Goal: Navigation & Orientation: Find specific page/section

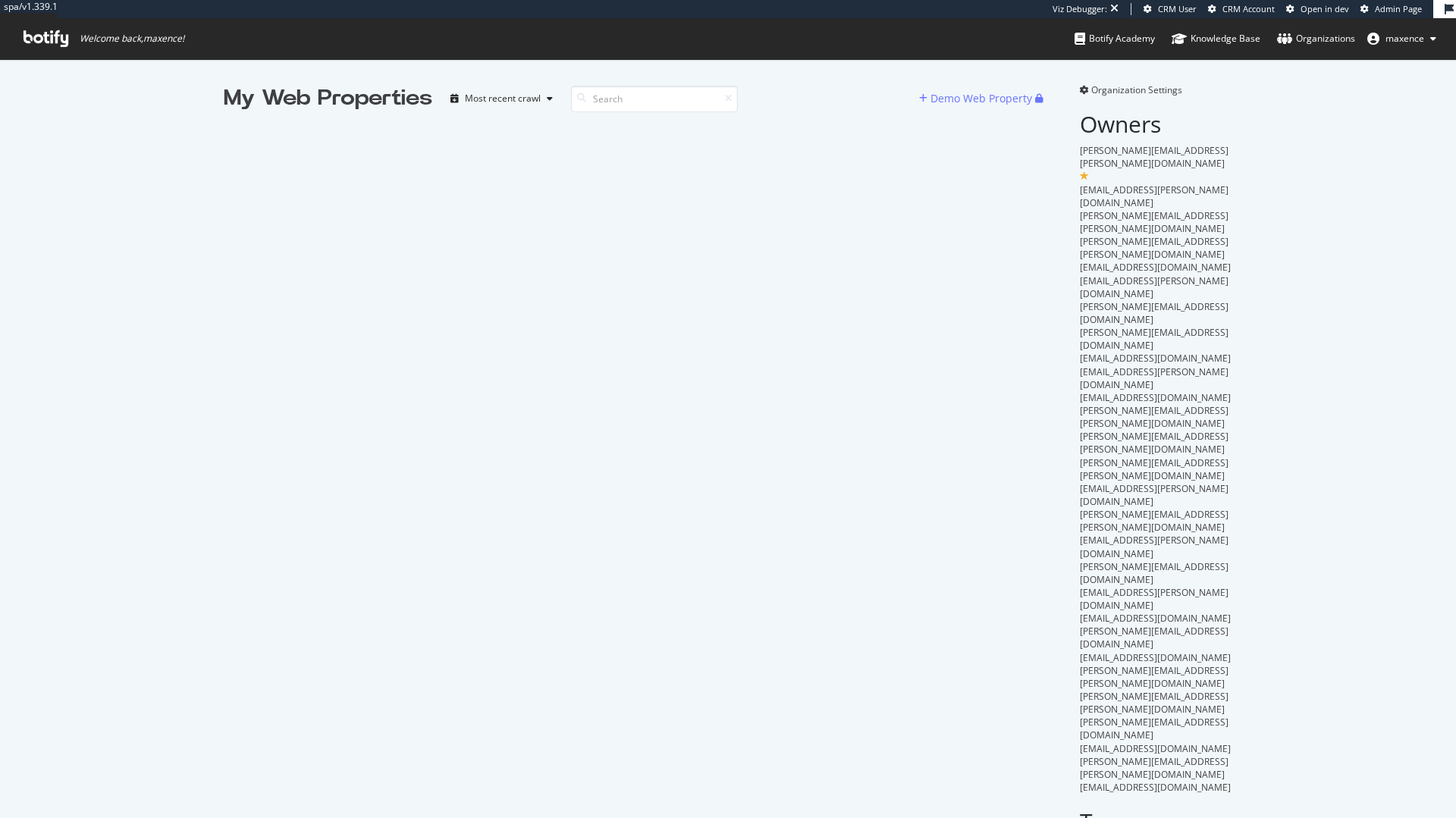
scroll to position [806, 1433]
click at [248, 95] on div "My Web Properties" at bounding box center [328, 98] width 208 height 30
click at [1080, 93] on icon at bounding box center [1084, 90] width 9 height 9
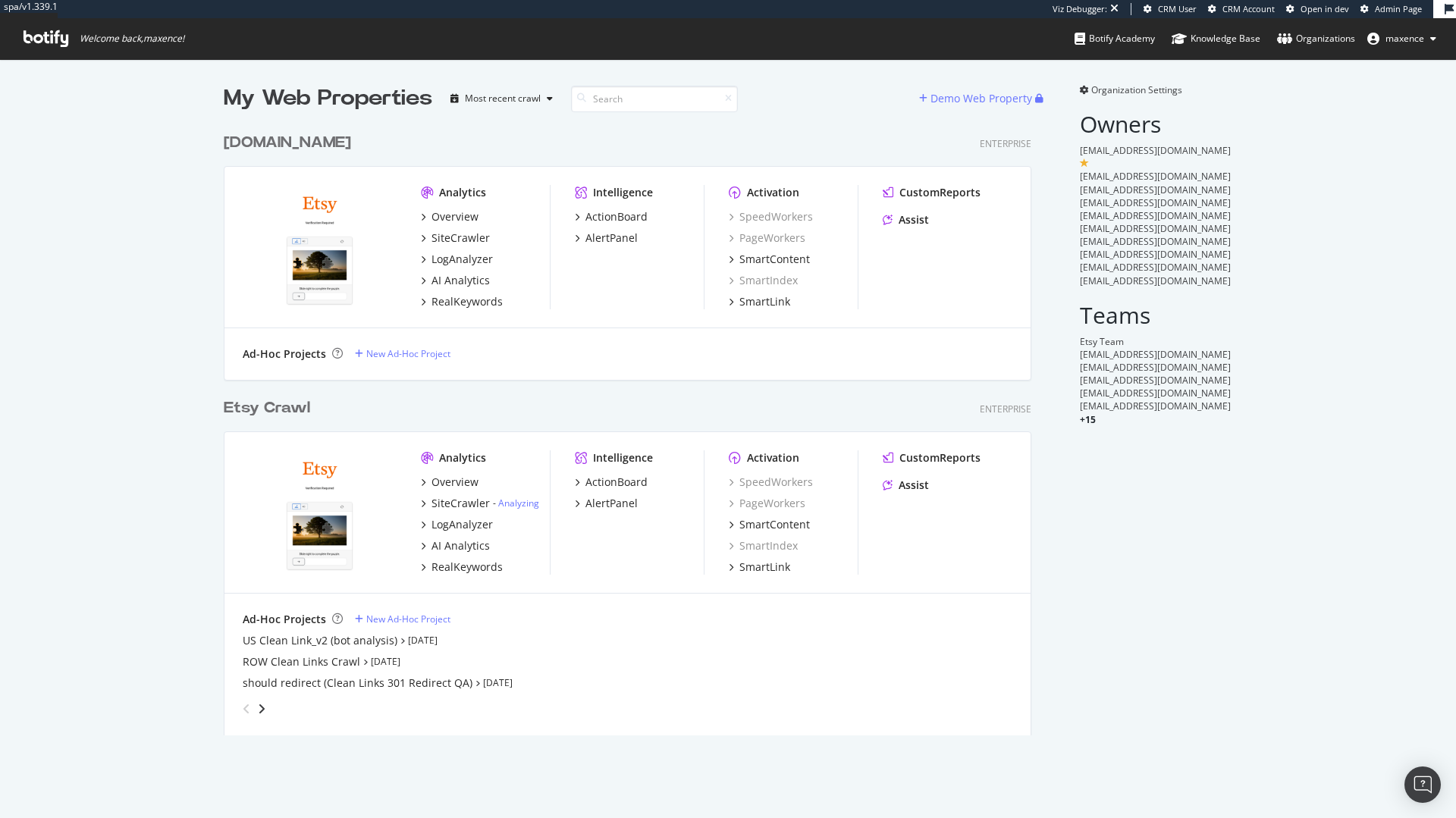
scroll to position [610, 808]
click at [1360, 375] on div "My Web Properties Most recent crawl Demo Web Property etsydaily.com Enterprise …" at bounding box center [728, 409] width 1456 height 701
click at [255, 135] on div "etsydaily.com" at bounding box center [288, 143] width 128 height 22
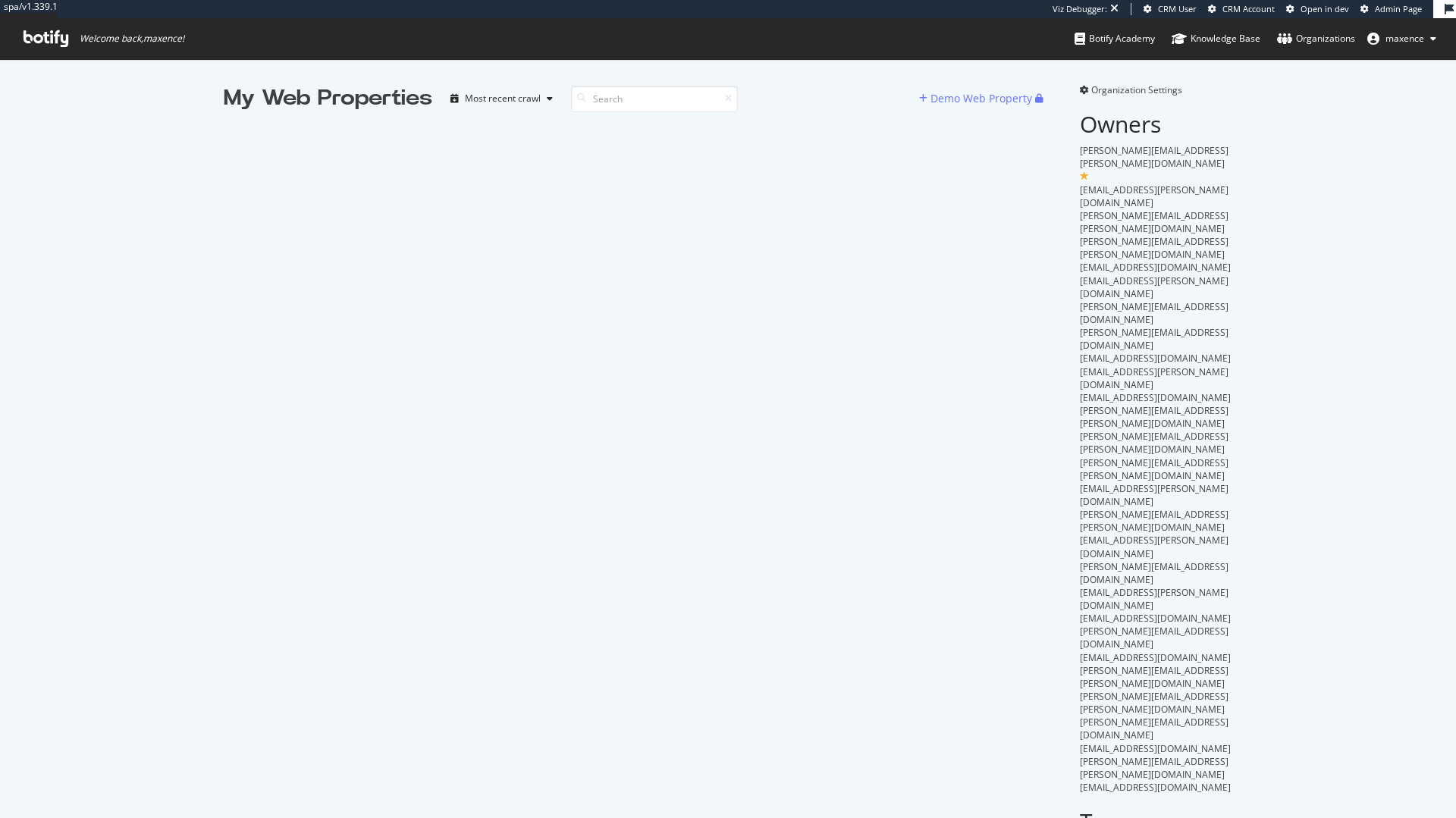
scroll to position [806, 1433]
